Goal: Transaction & Acquisition: Obtain resource

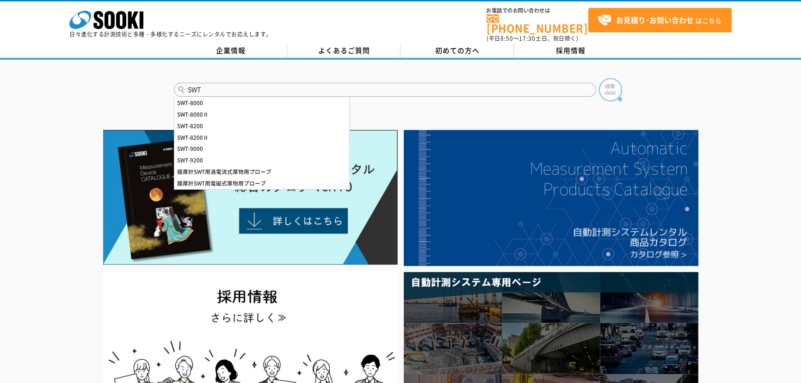
type input "SWT"
click at [602, 85] on img at bounding box center [610, 89] width 23 height 23
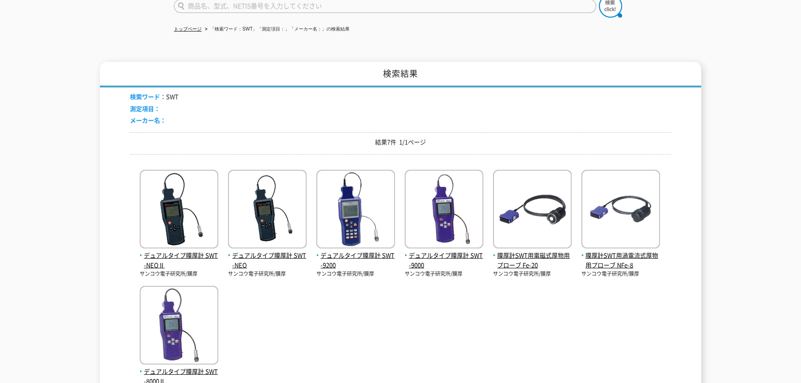
scroll to position [143, 0]
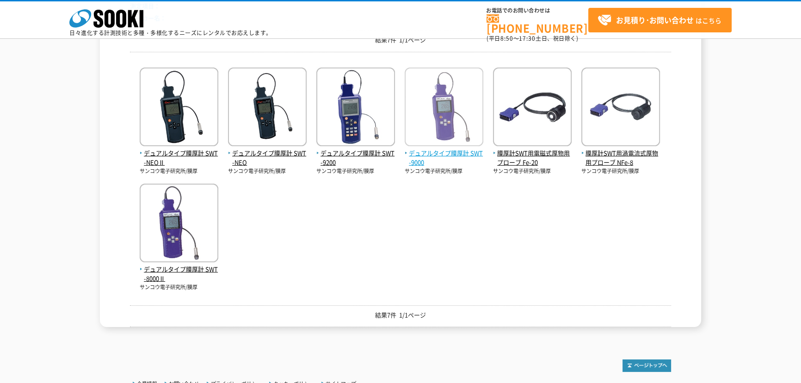
click at [452, 157] on span "デュアルタイプ膜厚計 SWT-9000" at bounding box center [443, 157] width 79 height 19
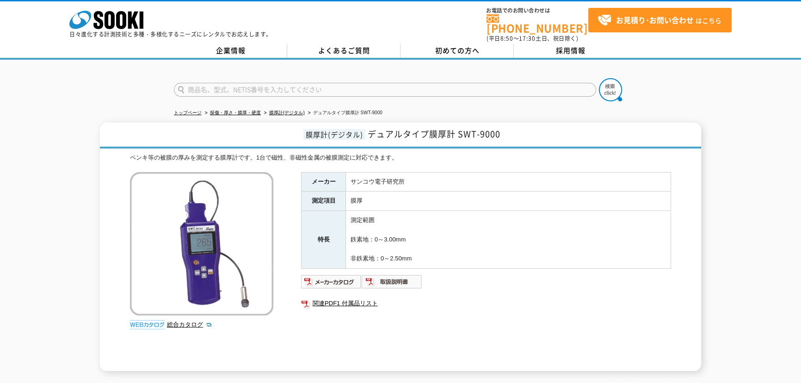
scroll to position [42, 0]
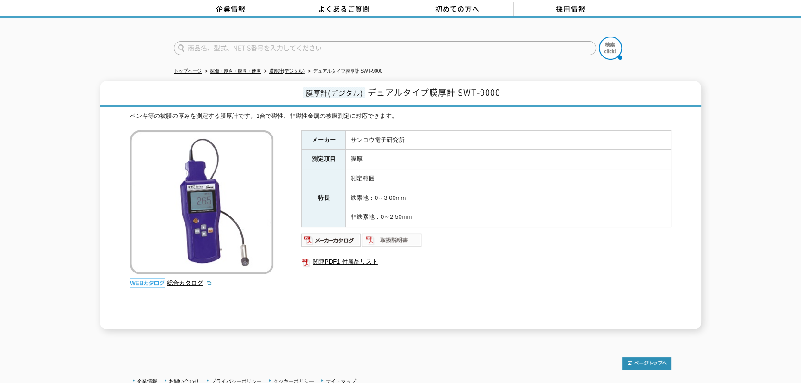
click at [398, 232] on img at bounding box center [391, 239] width 61 height 15
